Goal: Browse casually: Explore the website without a specific task or goal

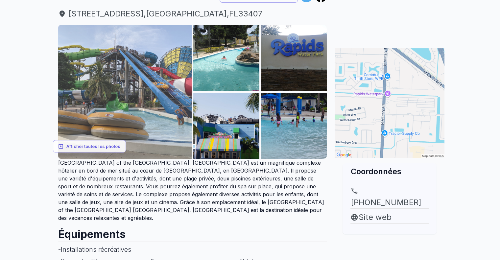
scroll to position [99, 0]
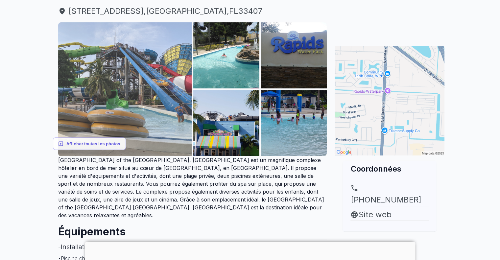
click at [144, 81] on img at bounding box center [125, 89] width 134 height 134
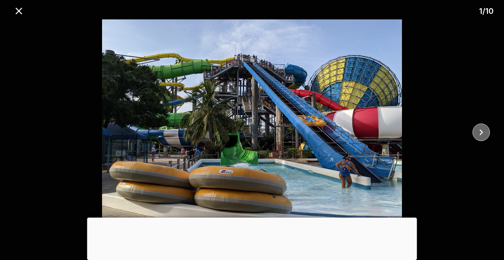
click at [483, 133] on icon "fermer" at bounding box center [481, 131] width 11 height 11
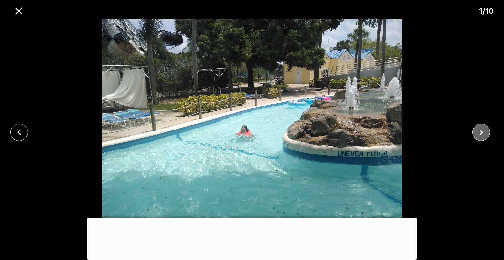
click at [483, 133] on icon "fermer" at bounding box center [481, 131] width 11 height 11
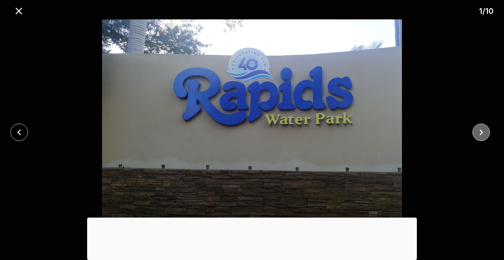
click at [483, 133] on icon "fermer" at bounding box center [481, 131] width 11 height 11
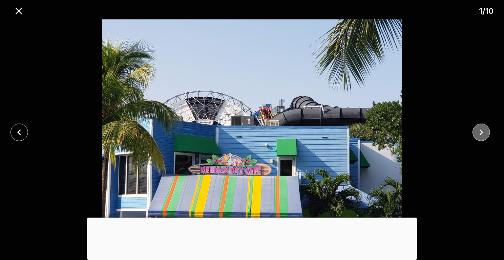
click at [483, 133] on icon "fermer" at bounding box center [481, 131] width 11 height 11
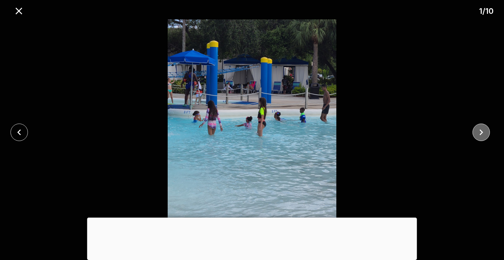
click at [483, 133] on icon "fermer" at bounding box center [481, 131] width 11 height 11
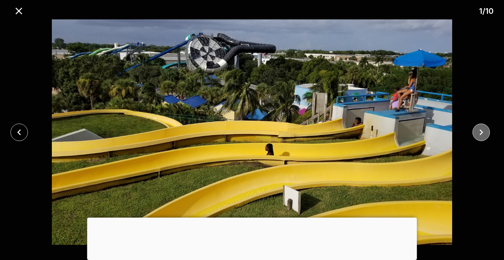
click at [483, 133] on icon "fermer" at bounding box center [481, 131] width 11 height 11
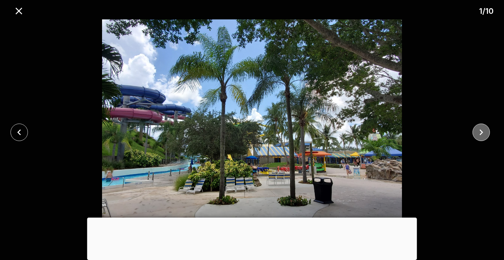
click at [483, 133] on icon "fermer" at bounding box center [481, 131] width 11 height 11
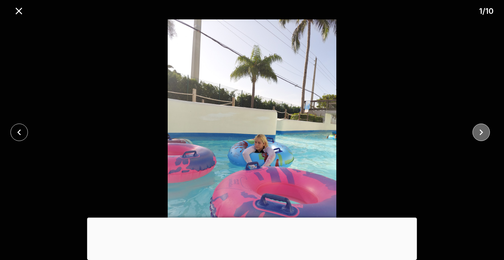
click at [483, 133] on icon "fermer" at bounding box center [481, 131] width 11 height 11
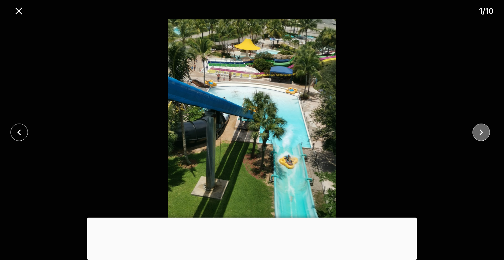
click at [484, 133] on icon "fermer" at bounding box center [481, 131] width 11 height 11
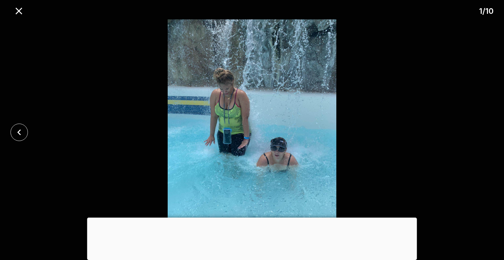
click at [485, 133] on div at bounding box center [252, 131] width 504 height 225
click at [24, 13] on icon "fermer" at bounding box center [18, 10] width 11 height 11
